Goal: Task Accomplishment & Management: Manage account settings

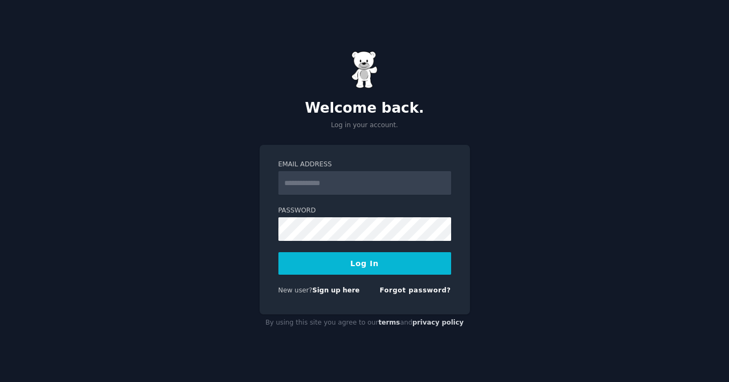
click at [329, 187] on input "Email Address" at bounding box center [364, 183] width 173 height 24
type input "**********"
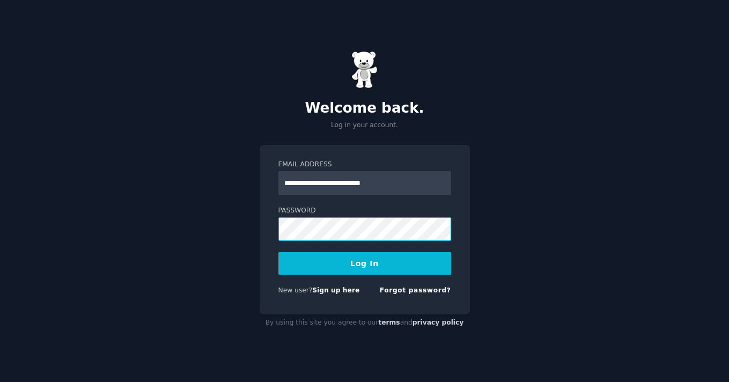
click at [278, 252] on button "Log In" at bounding box center [364, 263] width 173 height 23
